Goal: Navigation & Orientation: Find specific page/section

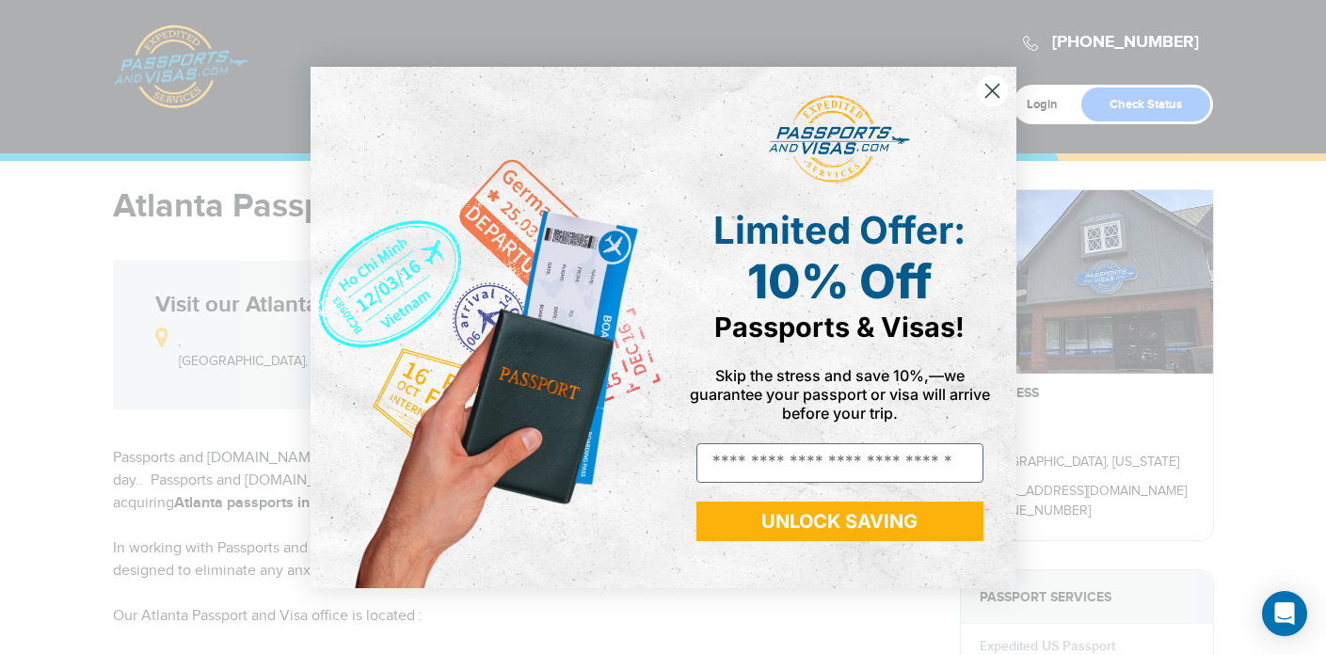
click at [991, 87] on circle "Close dialog" at bounding box center [991, 90] width 31 height 31
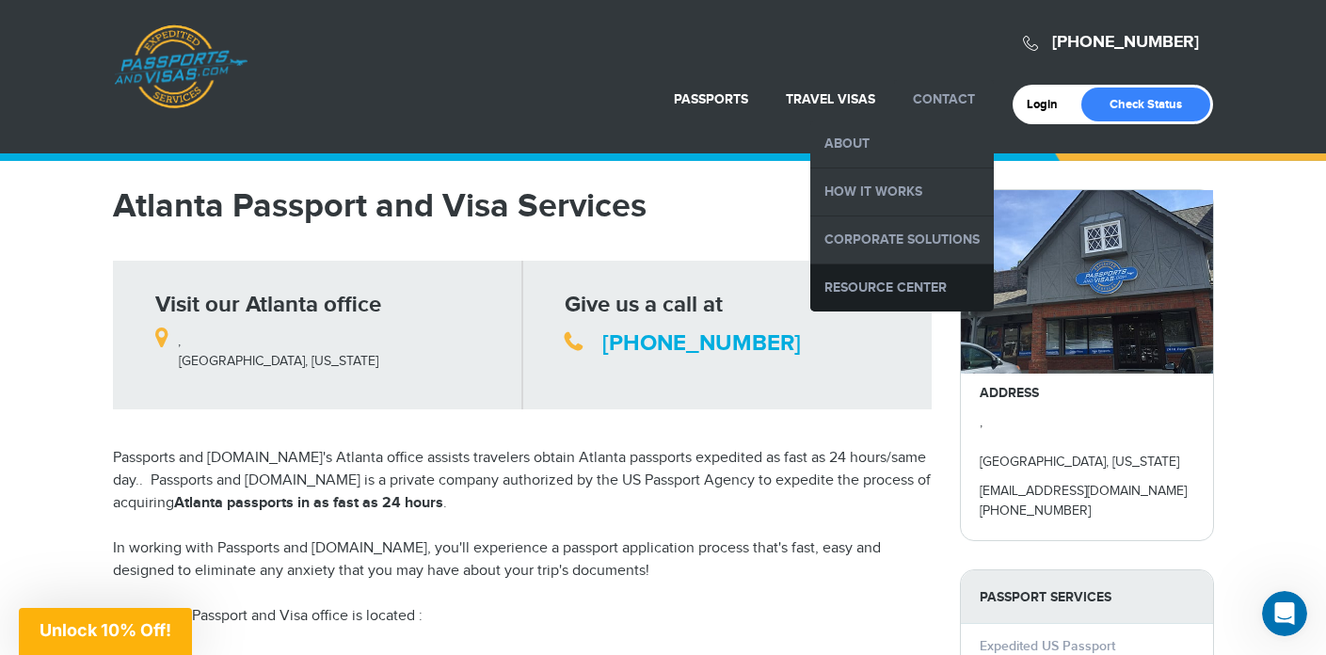
click at [889, 286] on link "Resource Center" at bounding box center [902, 287] width 184 height 47
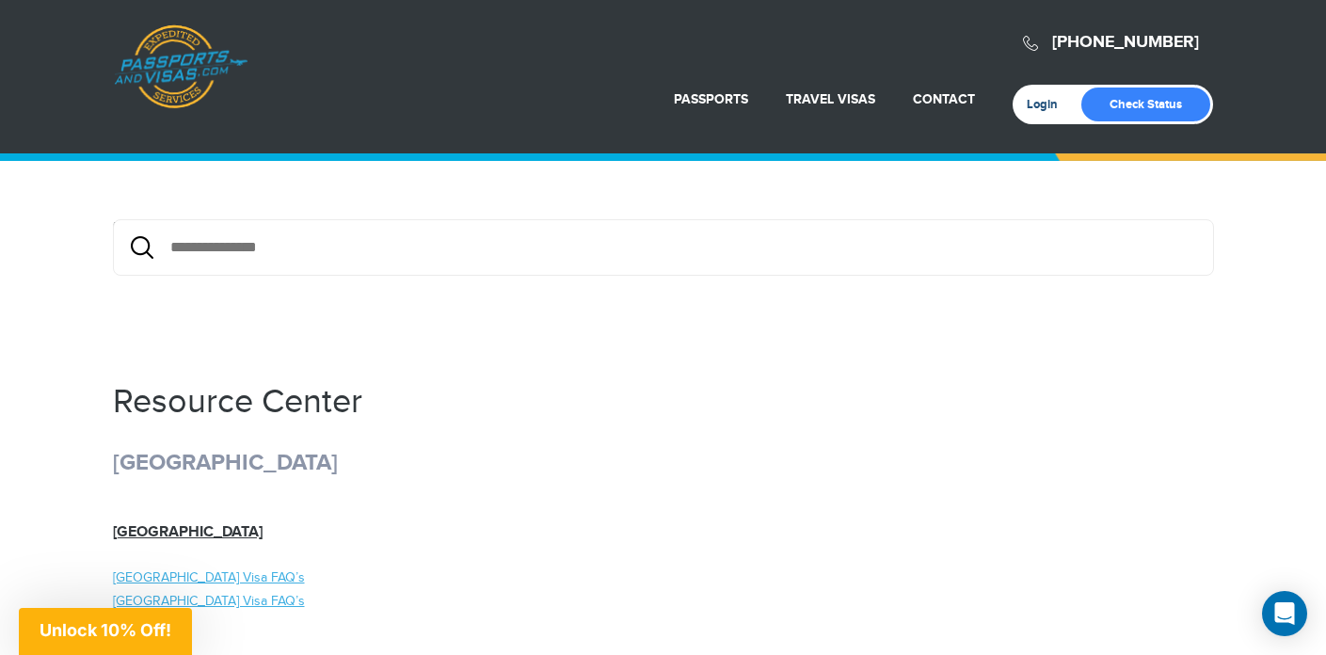
click at [1039, 103] on link "Login" at bounding box center [1049, 104] width 44 height 15
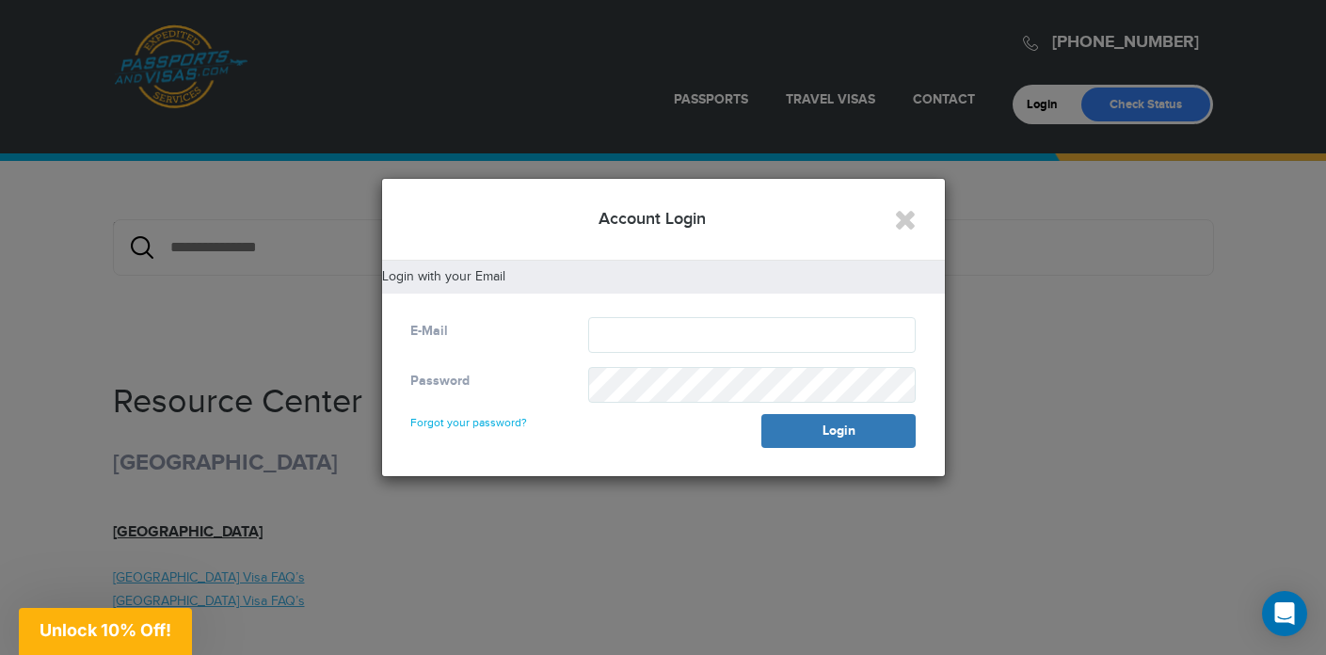
click at [467, 325] on div "E-Mail" at bounding box center [485, 331] width 178 height 28
click at [898, 339] on input "text" at bounding box center [752, 335] width 328 height 36
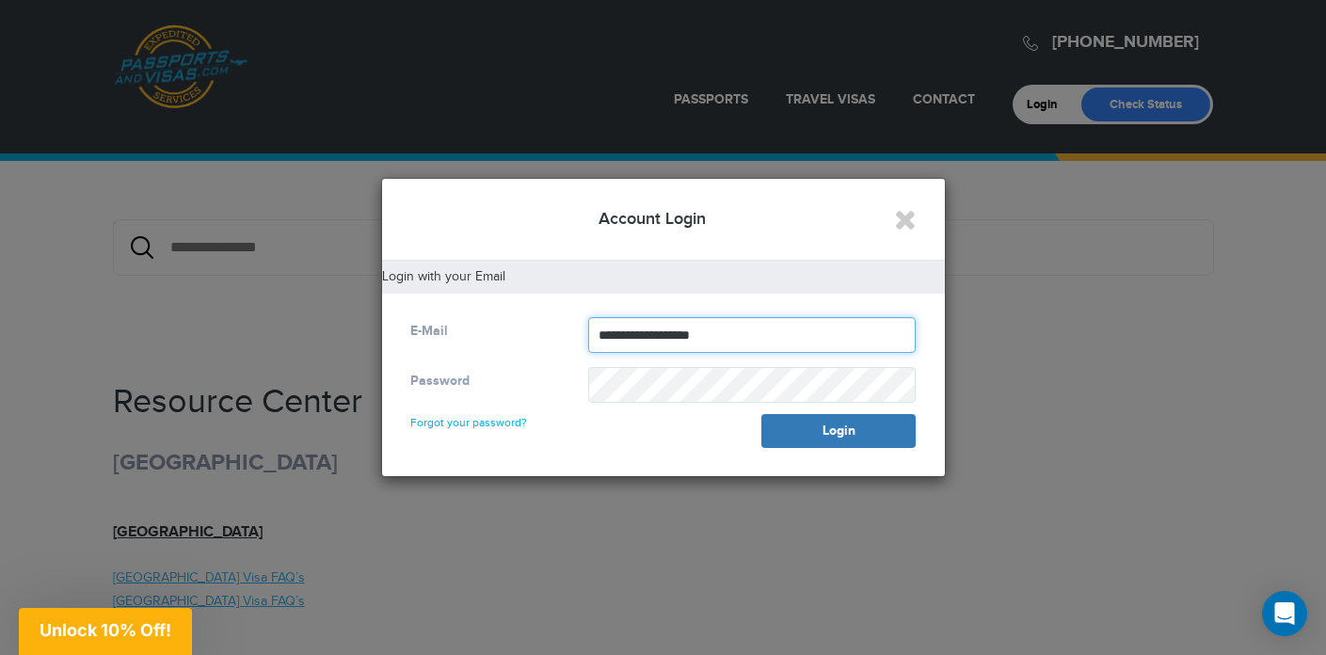
click at [838, 430] on button "Login" at bounding box center [838, 431] width 154 height 34
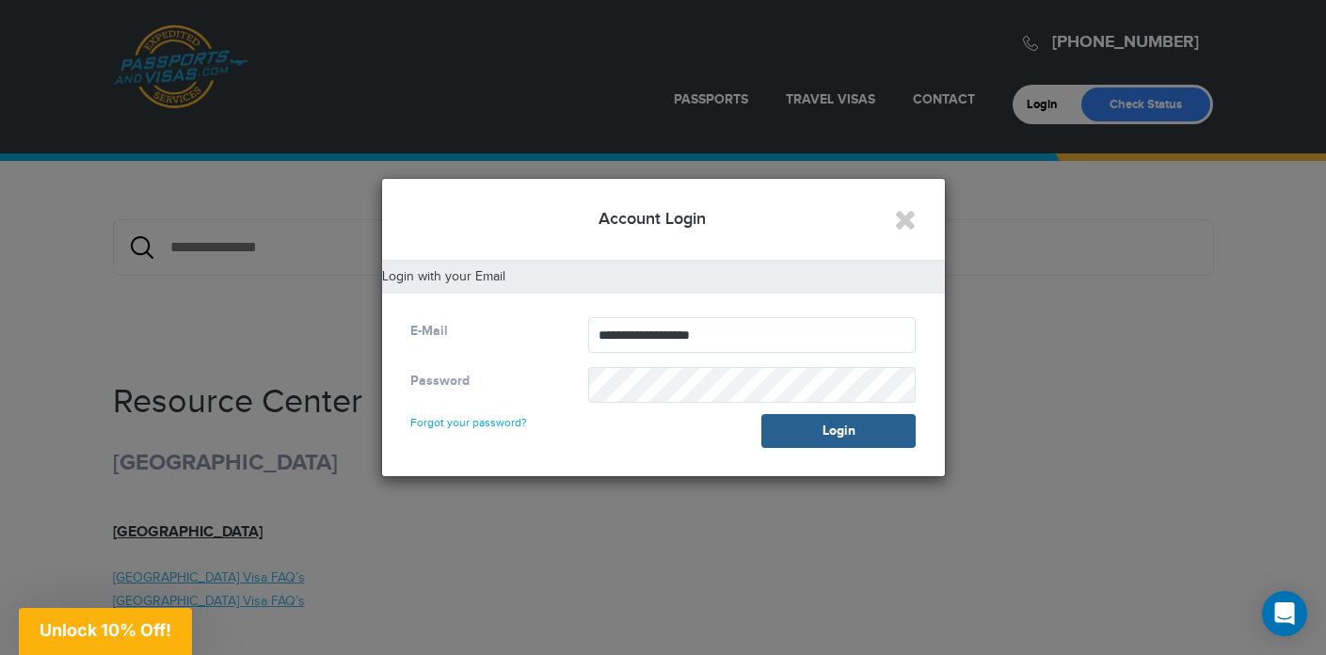
click at [843, 423] on button "Login" at bounding box center [838, 431] width 154 height 34
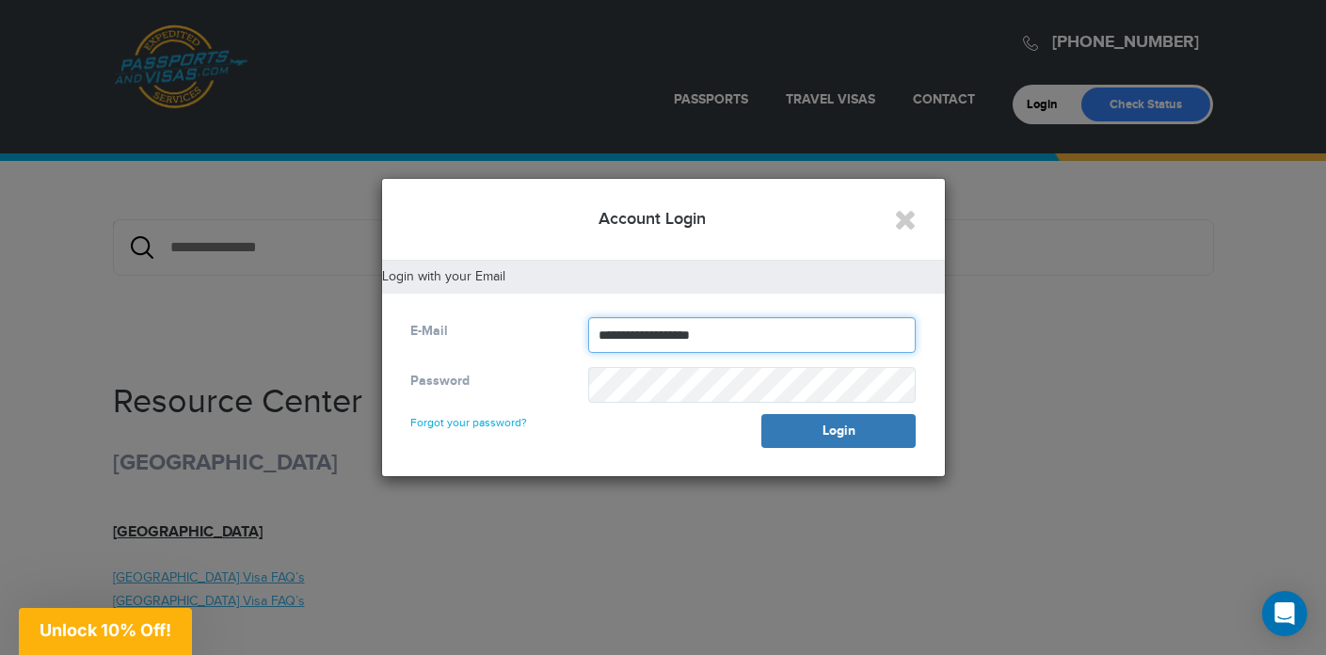
drag, startPoint x: 696, startPoint y: 335, endPoint x: 520, endPoint y: 335, distance: 176.0
click at [520, 335] on div "**********" at bounding box center [663, 335] width 535 height 36
type input "**********"
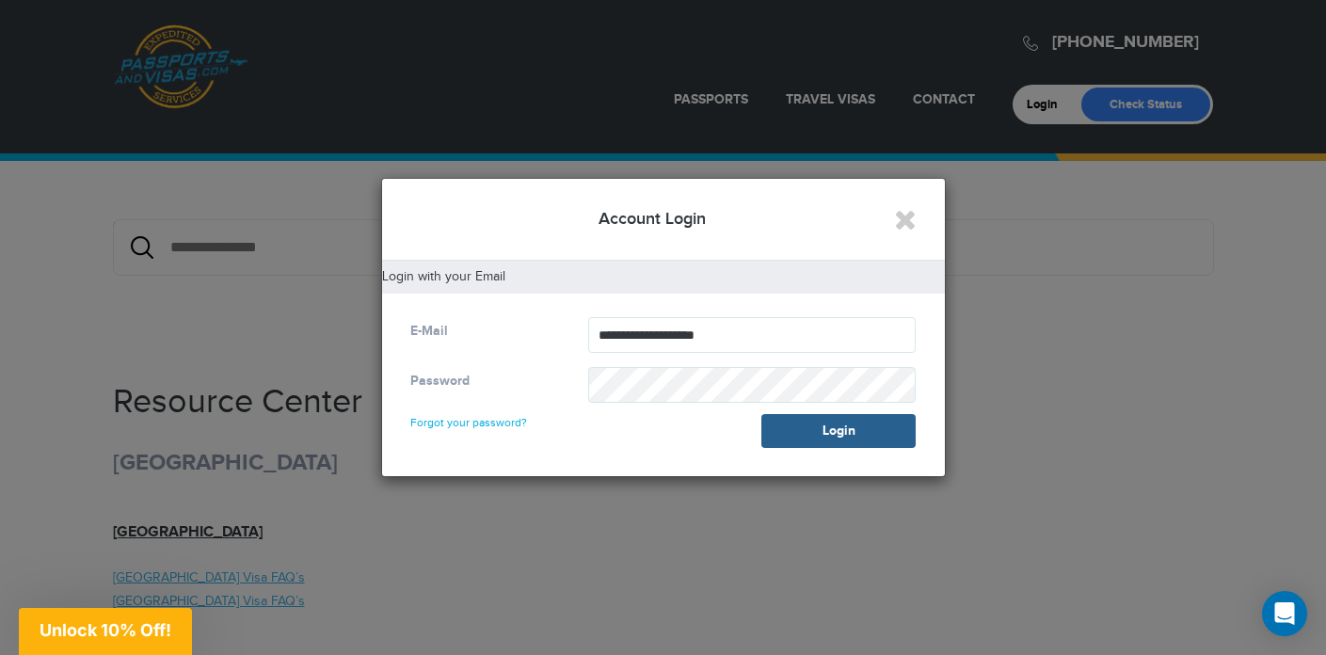
click at [842, 431] on button "Login" at bounding box center [838, 431] width 154 height 34
click at [895, 218] on icon "Close" at bounding box center [905, 219] width 23 height 28
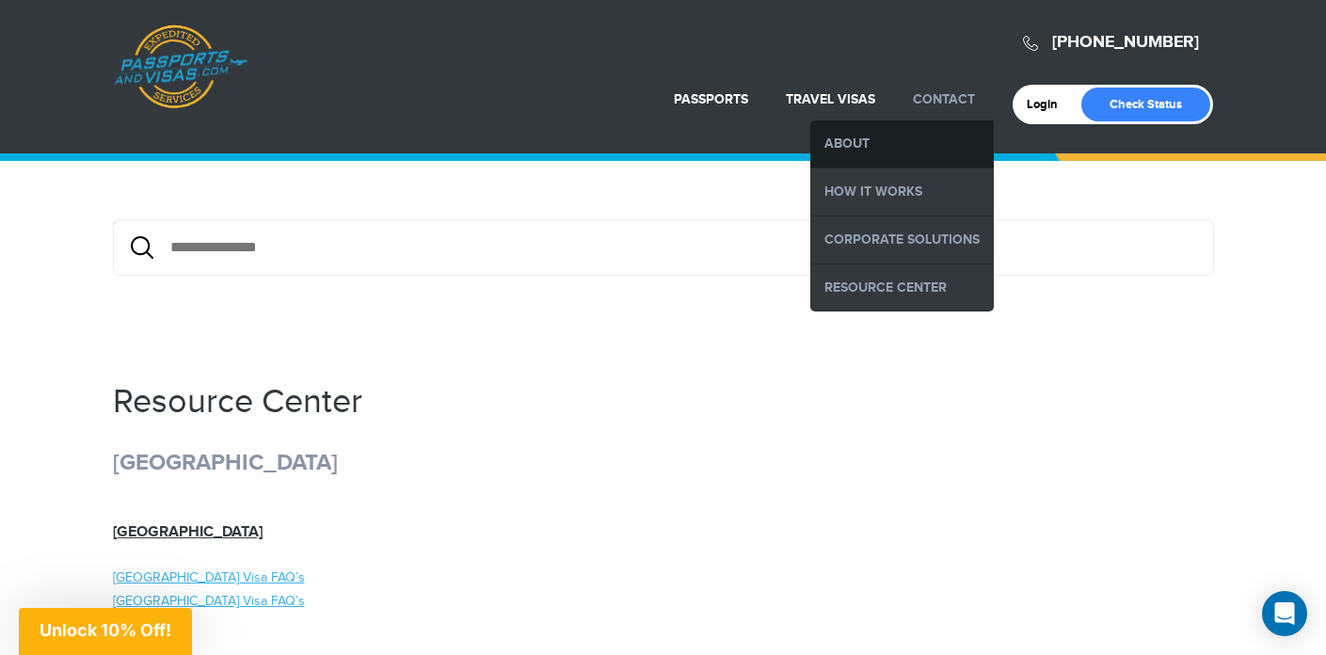
click at [843, 137] on link "About" at bounding box center [902, 143] width 184 height 47
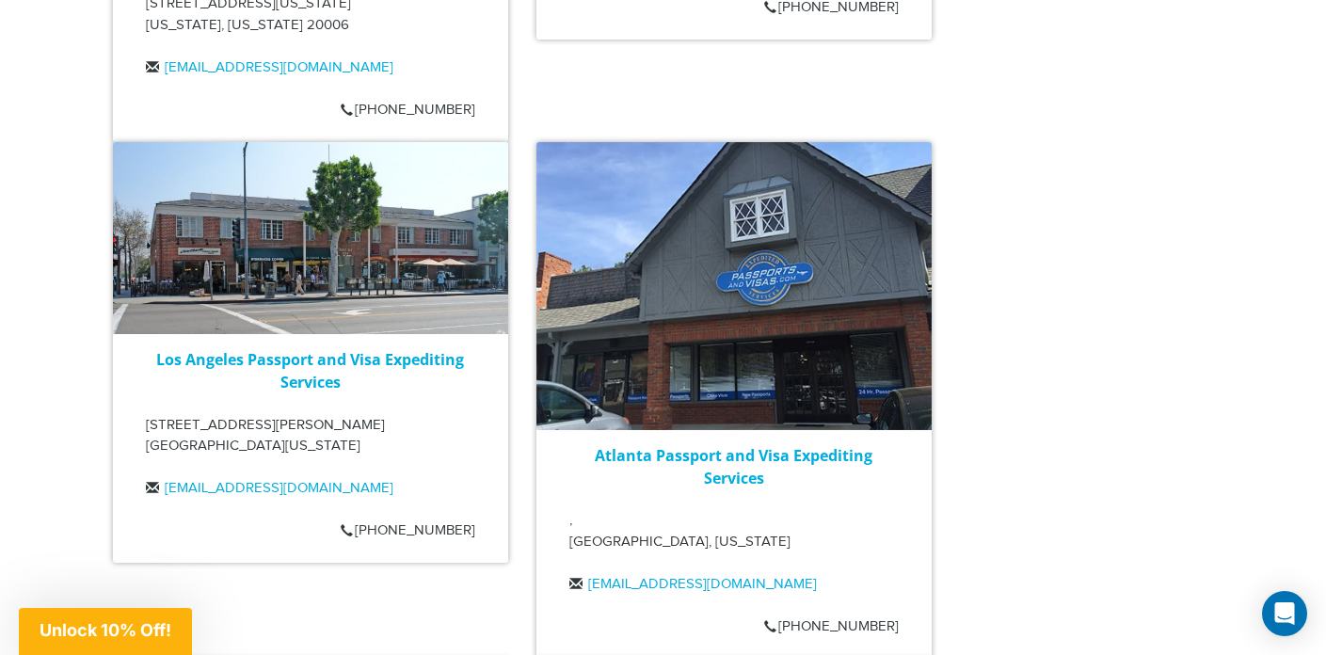
scroll to position [3470, 0]
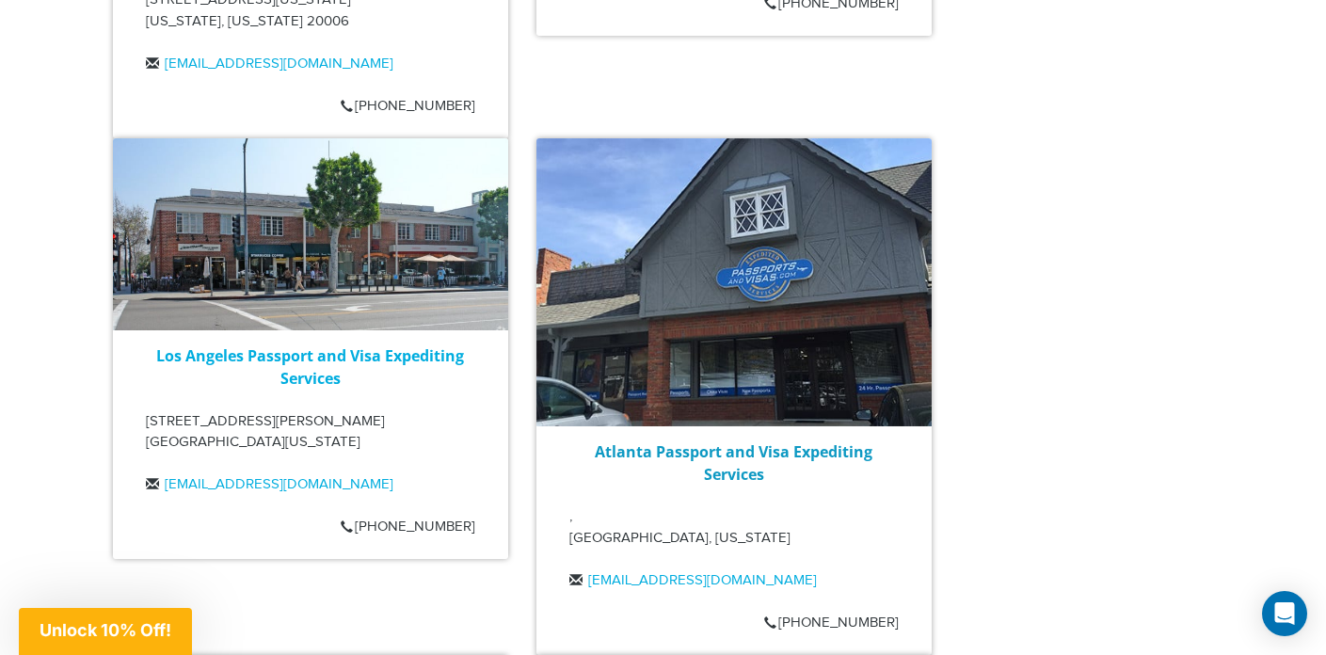
click at [726, 441] on link "Atlanta Passport and Visa Expediting Services" at bounding box center [734, 462] width 278 height 43
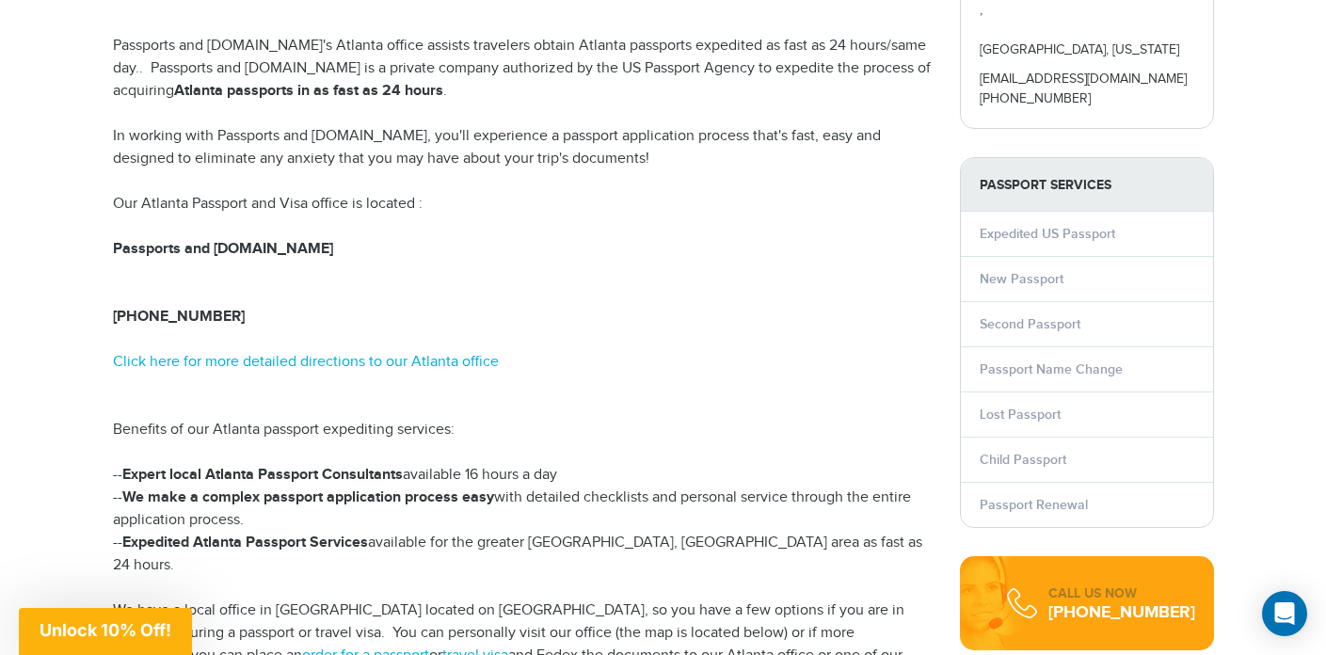
scroll to position [417, 0]
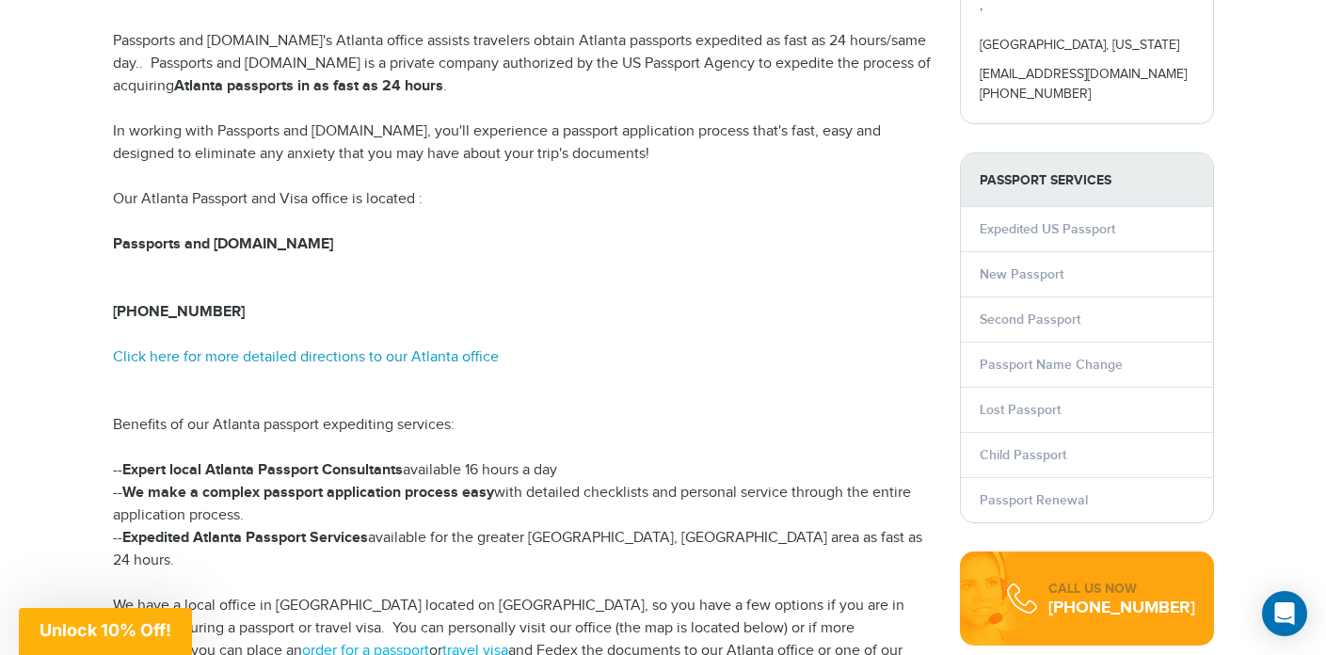
click at [382, 351] on link "Click here for more detailed directions to our Atlanta office" at bounding box center [306, 357] width 386 height 18
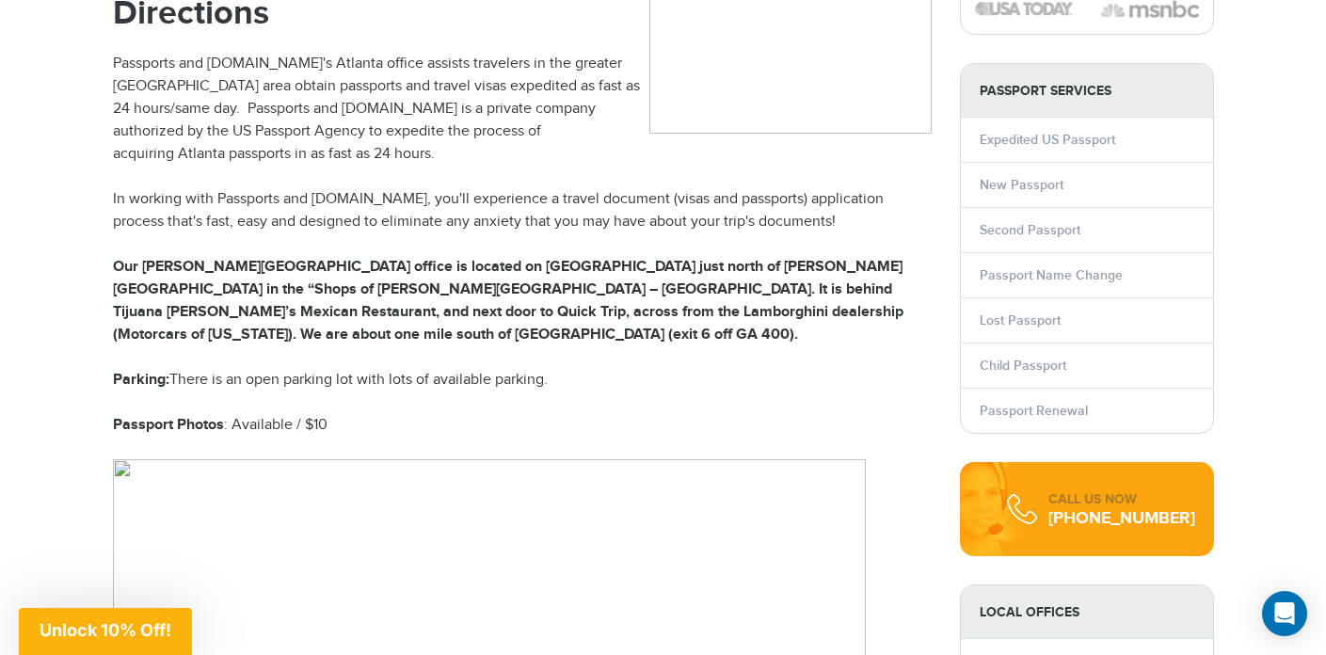
scroll to position [259, 0]
